Goal: Find specific page/section: Find specific page/section

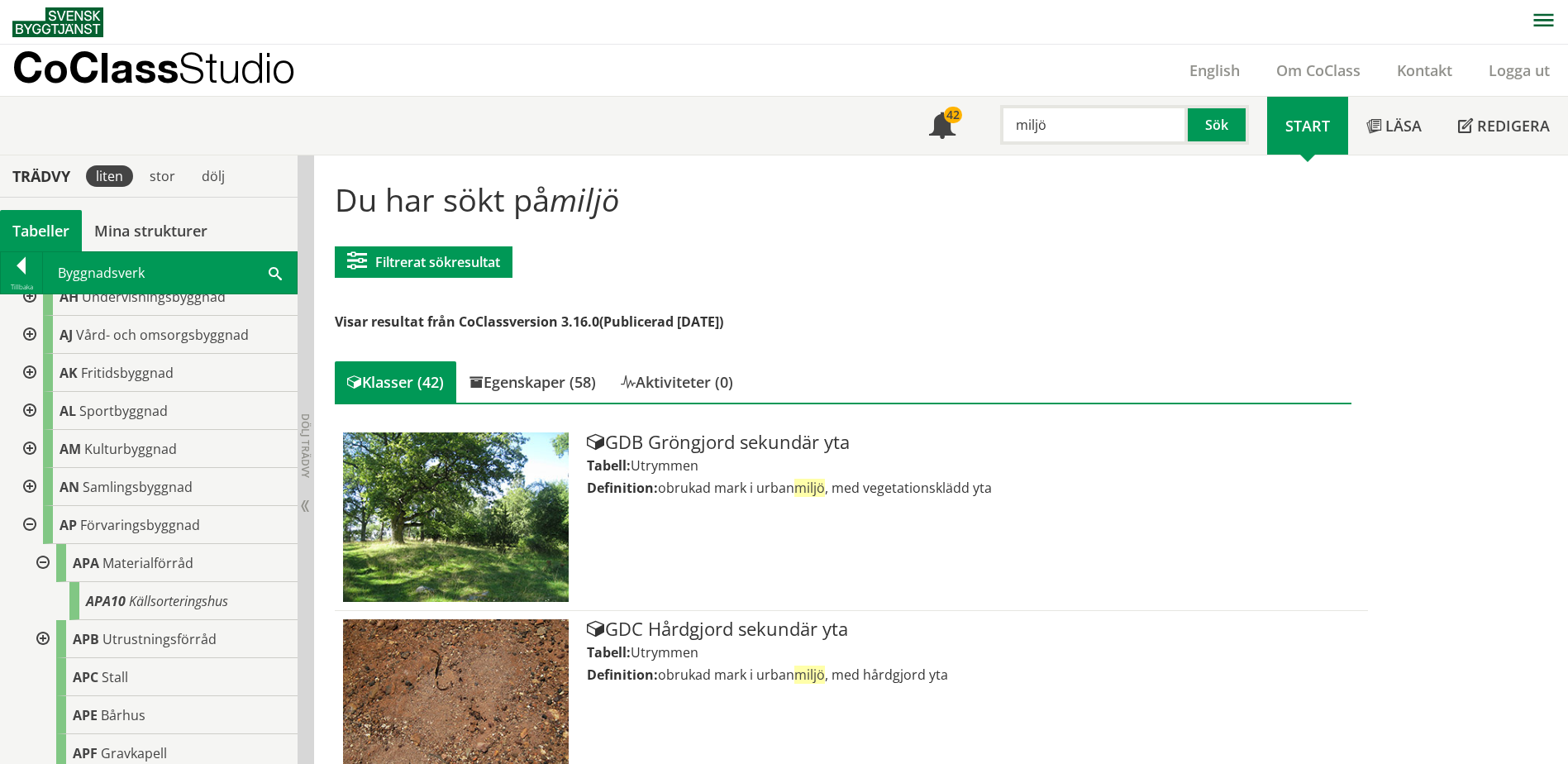
drag, startPoint x: 1118, startPoint y: 126, endPoint x: 1012, endPoint y: 125, distance: 106.0
click at [1012, 125] on input "miljö" at bounding box center [1094, 125] width 187 height 40
type input "elutrymme"
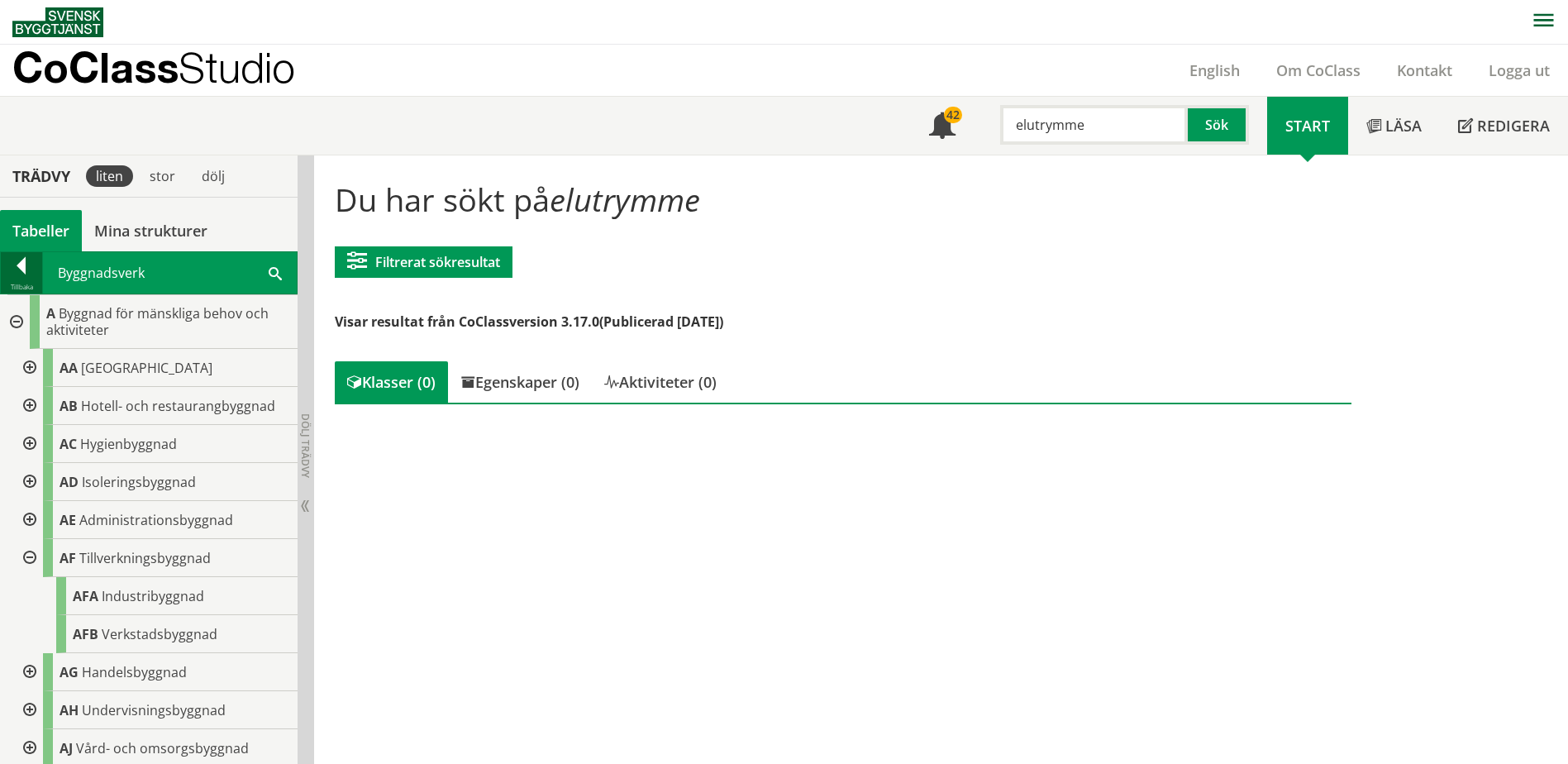
click at [20, 275] on div at bounding box center [22, 268] width 41 height 23
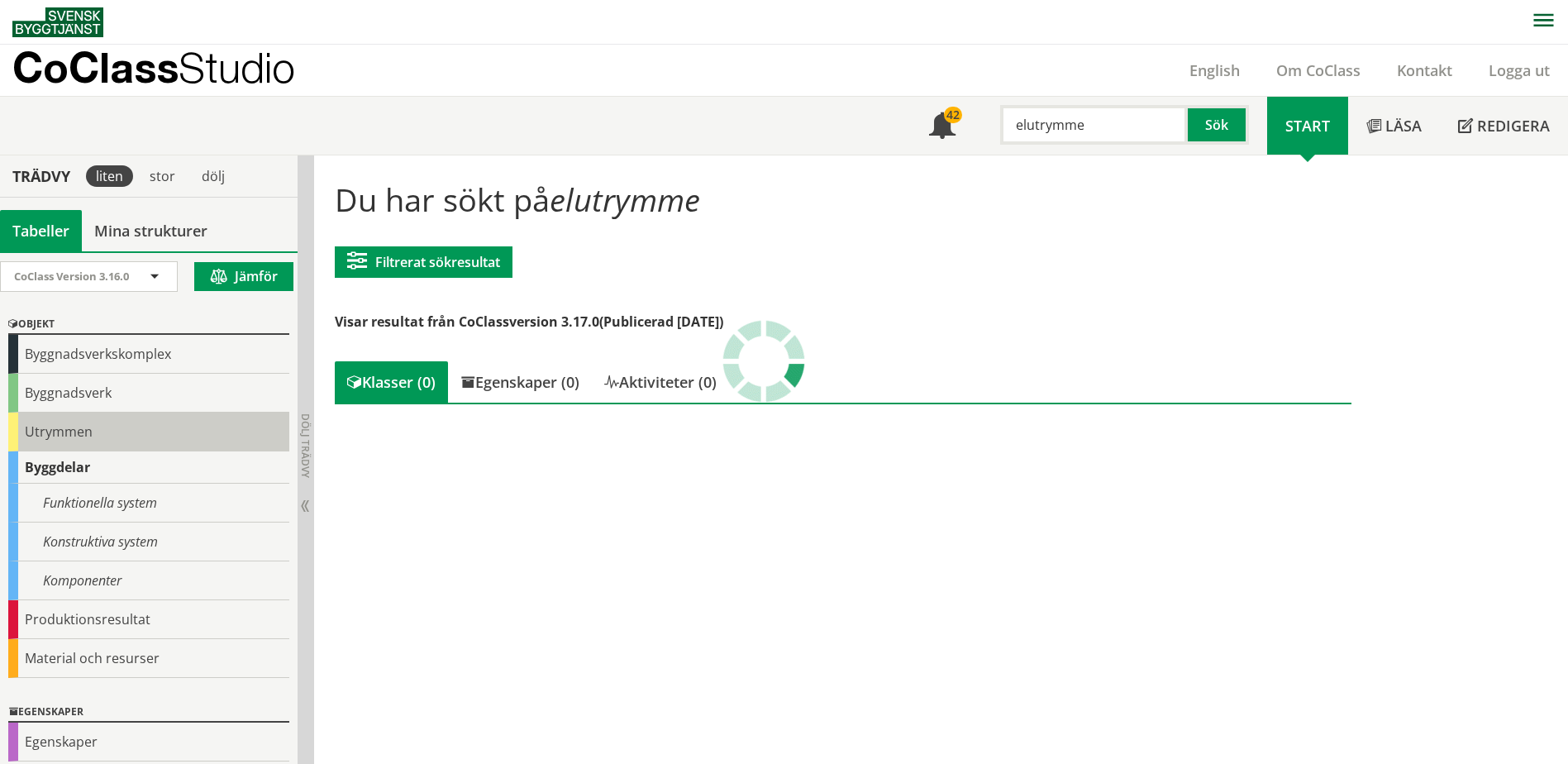
click at [31, 423] on div "Utrymmen" at bounding box center [148, 432] width 281 height 39
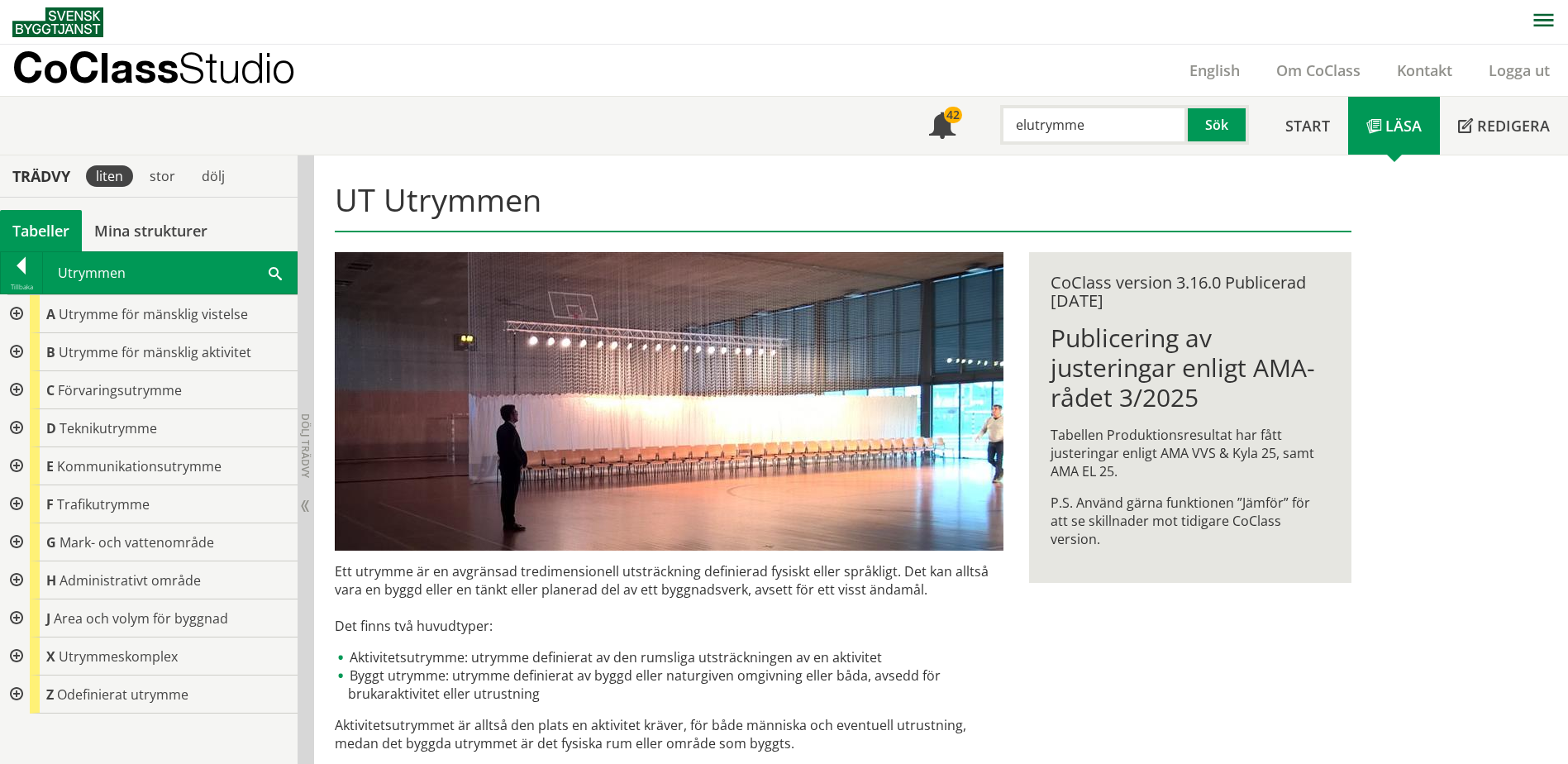
click at [17, 421] on div at bounding box center [15, 428] width 30 height 38
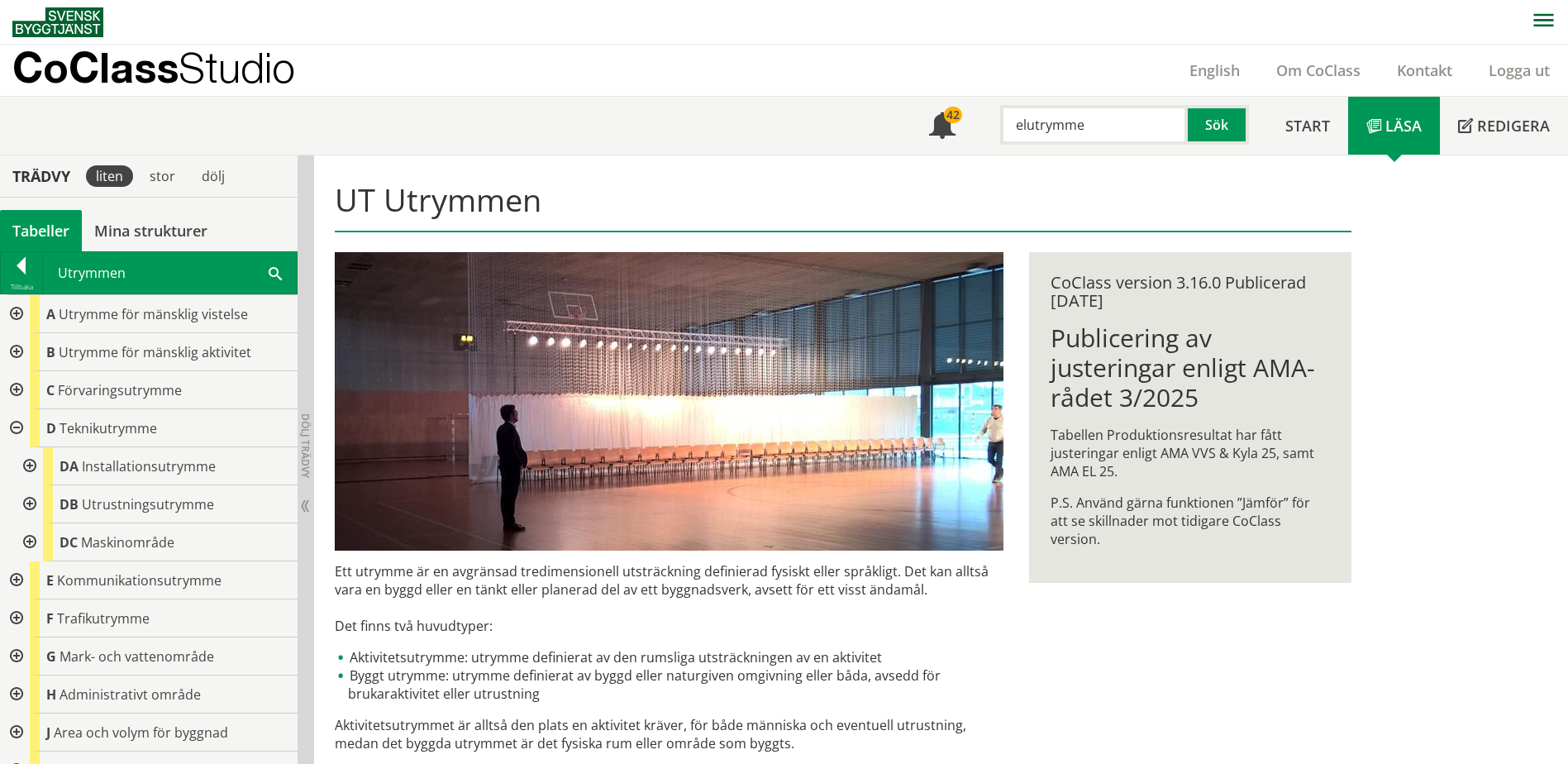
click at [28, 469] on div at bounding box center [28, 467] width 30 height 38
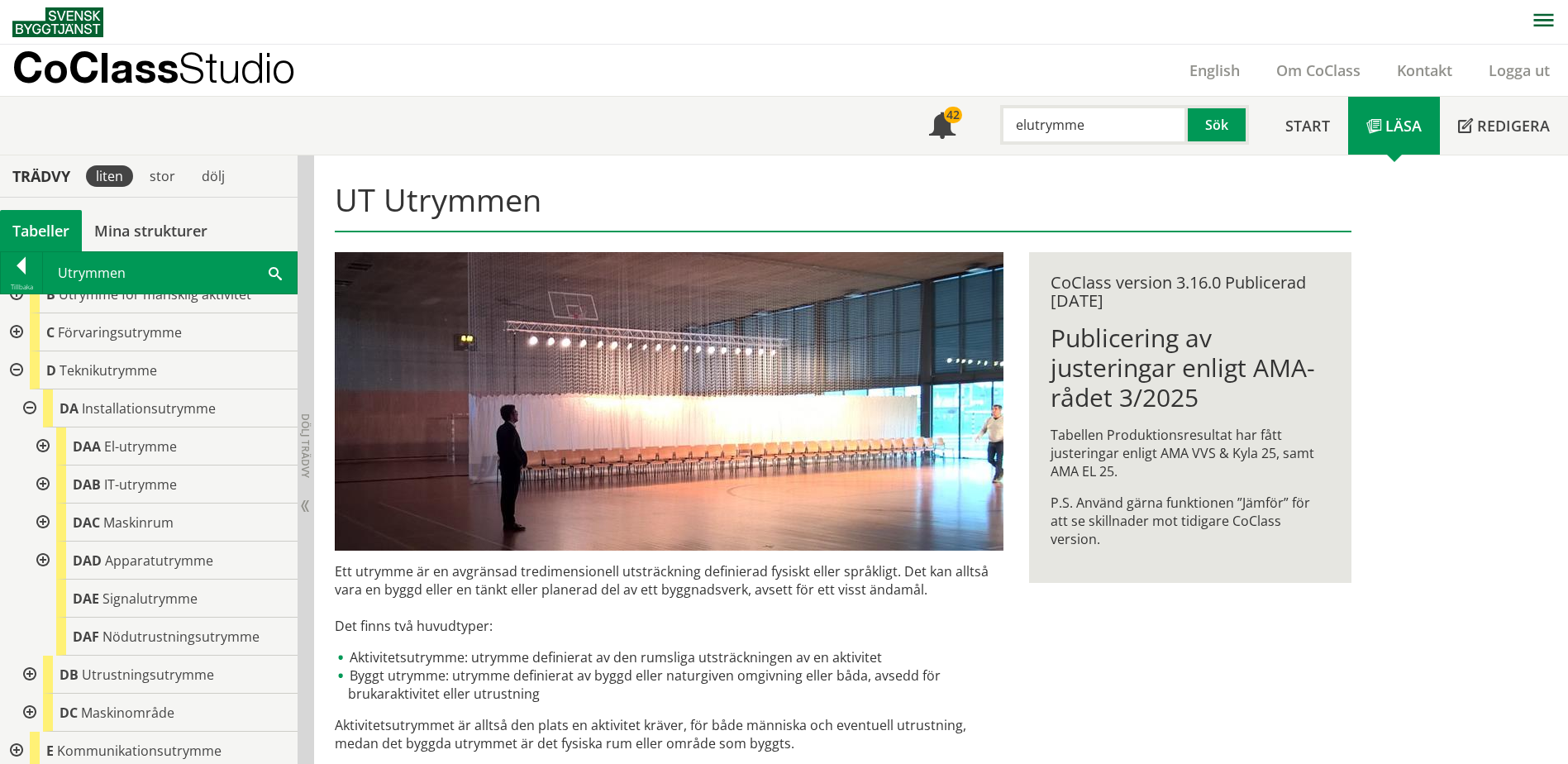
scroll to position [83, 0]
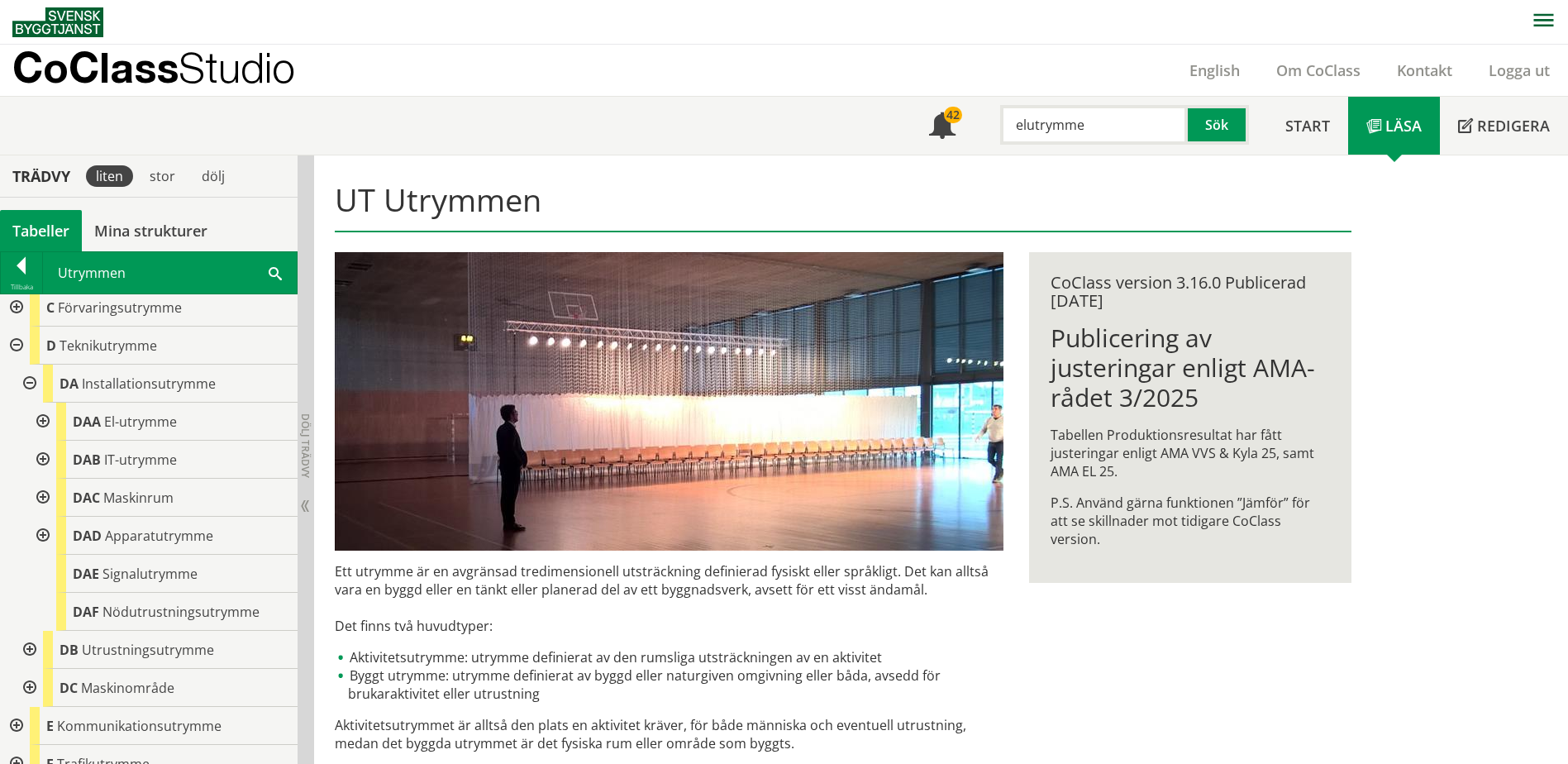
click at [43, 419] on div at bounding box center [41, 422] width 30 height 38
